Goal: Task Accomplishment & Management: Use online tool/utility

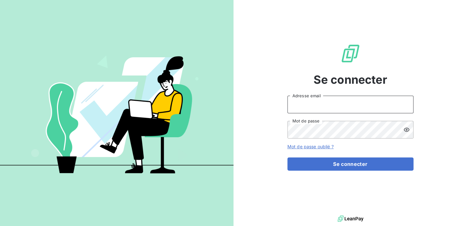
click at [312, 105] on input "Adresse email" at bounding box center [351, 105] width 126 height 18
type input "[EMAIL_ADDRESS][DOMAIN_NAME]"
click at [288, 158] on button "Se connecter" at bounding box center [351, 164] width 126 height 13
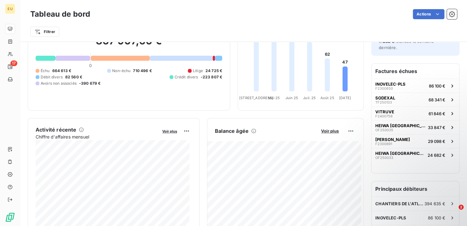
scroll to position [9, 0]
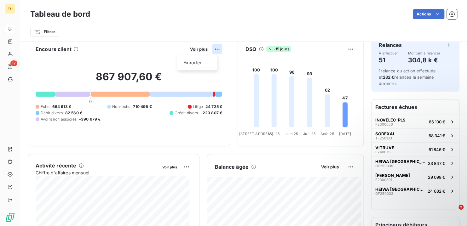
click at [212, 49] on html "EU 17 Tableau de bord Actions Filtrer Encours client Voir plus Exporter 867 907…" at bounding box center [233, 113] width 467 height 226
click at [196, 50] on html "EU 17 Tableau de bord Actions Filtrer Encours client Voir plus Exporter 867 907…" at bounding box center [233, 113] width 467 height 226
click at [196, 50] on span "Voir plus" at bounding box center [199, 49] width 18 height 5
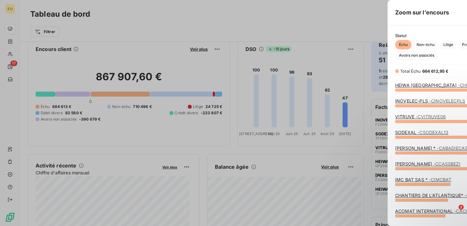
scroll to position [132, 237]
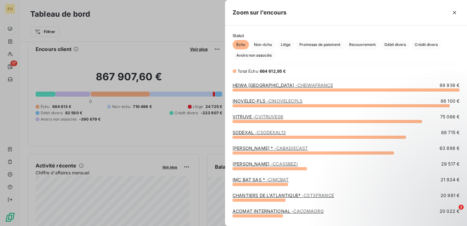
click at [274, 147] on link "[PERSON_NAME] * - CABADIECAST" at bounding box center [270, 148] width 75 height 5
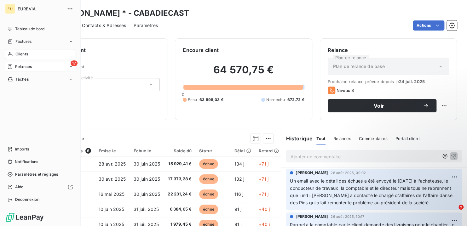
click at [27, 65] on span "Relances" at bounding box center [23, 67] width 17 height 6
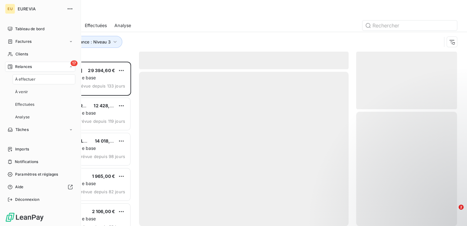
scroll to position [160, 96]
